Goal: Information Seeking & Learning: Learn about a topic

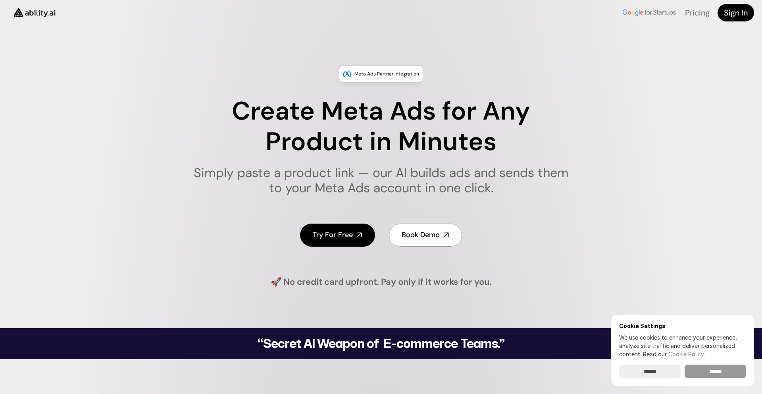
click at [712, 373] on input "******" at bounding box center [716, 370] width 62 height 13
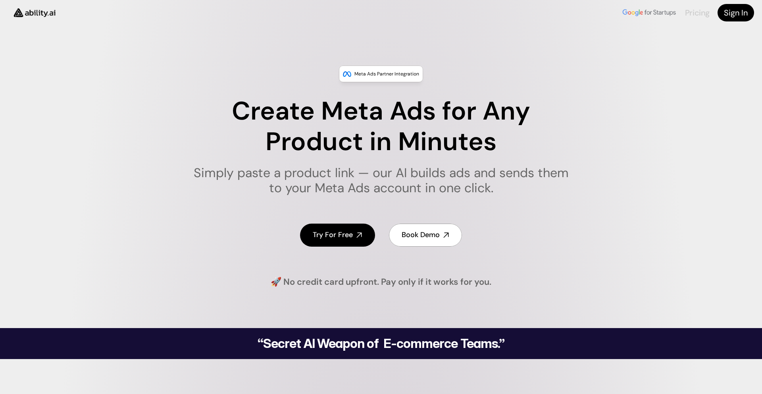
click at [694, 12] on link "Pricing" at bounding box center [697, 13] width 25 height 10
click at [640, 12] on img at bounding box center [649, 13] width 56 height 10
